Goal: Obtain resource: Download file/media

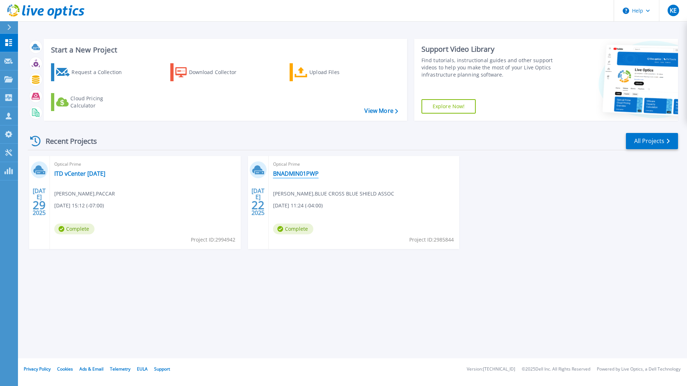
click at [288, 172] on link "BNADMIN01PWP" at bounding box center [296, 173] width 46 height 7
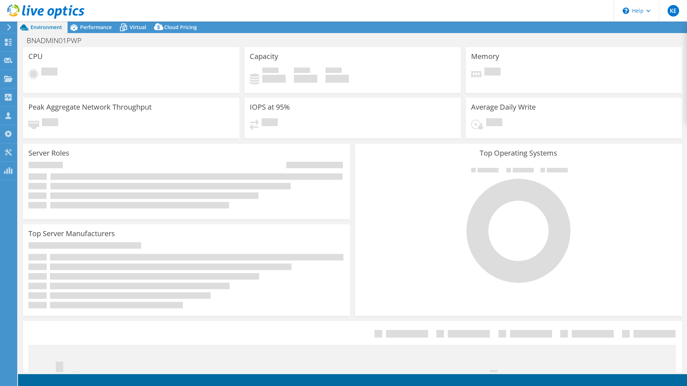
select select "USD"
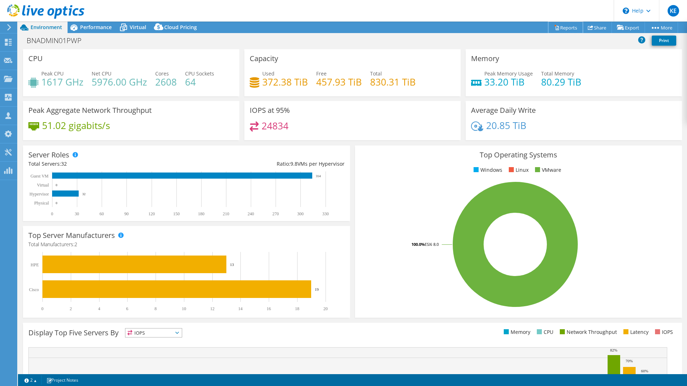
click at [565, 30] on link "Reports" at bounding box center [565, 27] width 35 height 11
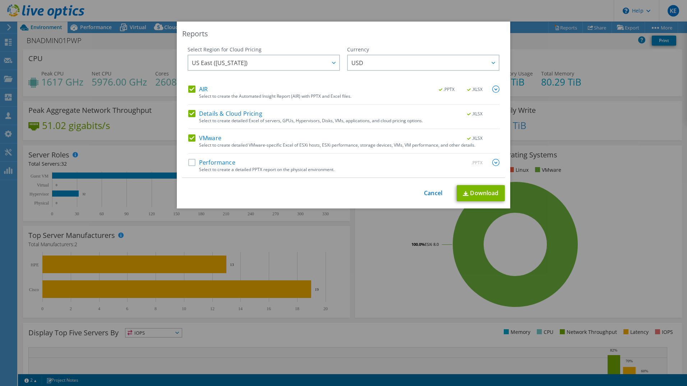
click at [188, 110] on label "Details & Cloud Pricing" at bounding box center [225, 113] width 74 height 7
click at [0, 0] on input "Details & Cloud Pricing" at bounding box center [0, 0] width 0 height 0
click at [188, 90] on label "AIR" at bounding box center [197, 89] width 19 height 7
click at [0, 0] on input "AIR" at bounding box center [0, 0] width 0 height 0
click at [473, 194] on link "Download" at bounding box center [481, 193] width 48 height 16
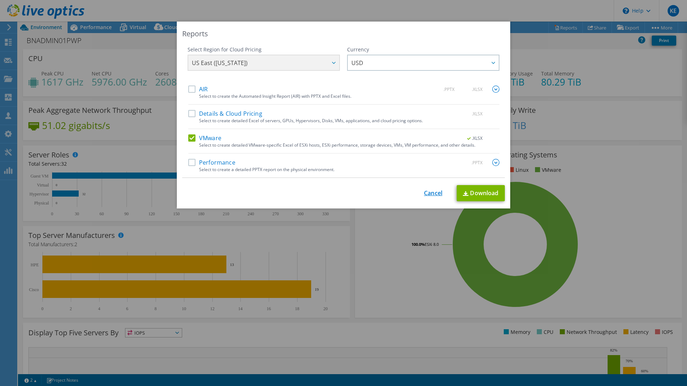
click at [429, 193] on link "Cancel" at bounding box center [433, 193] width 18 height 7
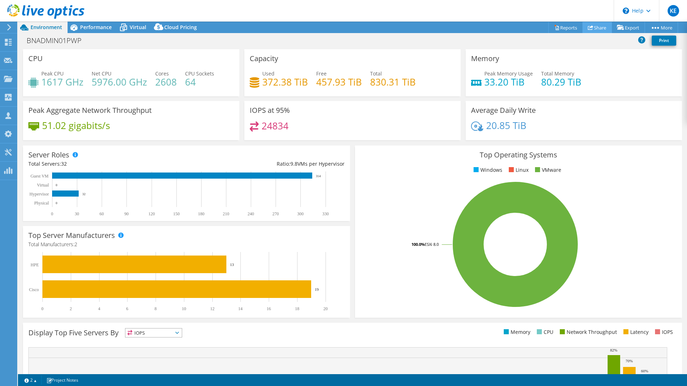
click at [598, 25] on link "Share" at bounding box center [597, 27] width 29 height 11
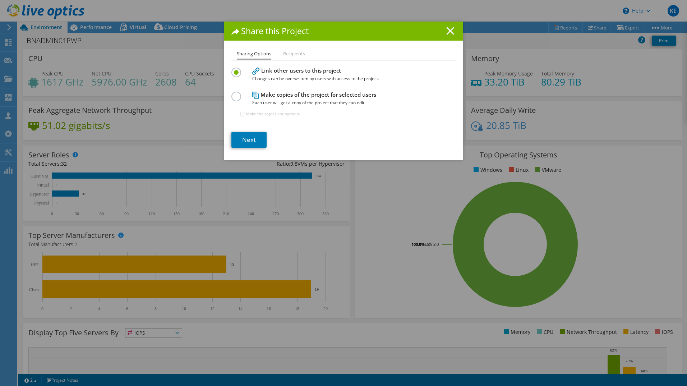
click at [447, 33] on line at bounding box center [450, 30] width 7 height 7
